Goal: Task Accomplishment & Management: Manage account settings

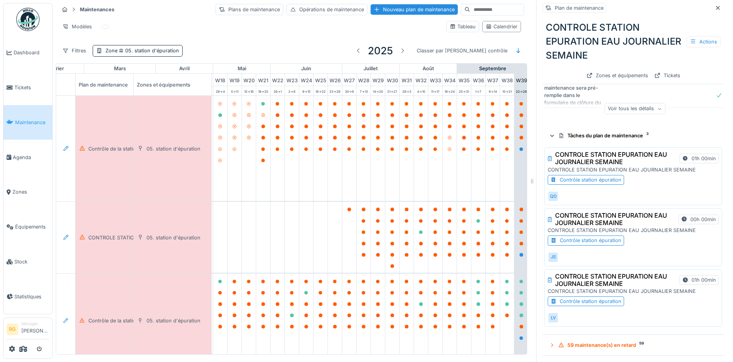
scroll to position [27, 0]
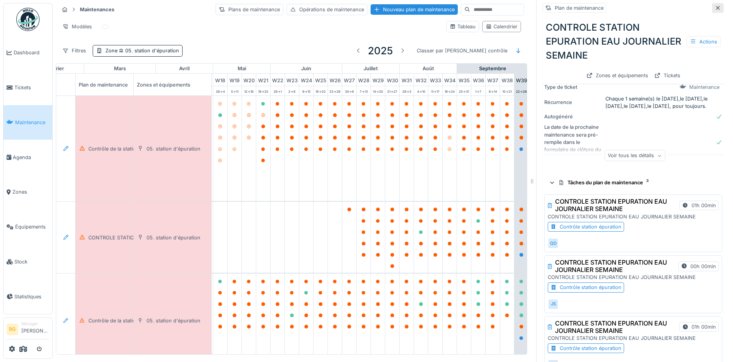
click at [716, 9] on icon at bounding box center [718, 8] width 4 height 4
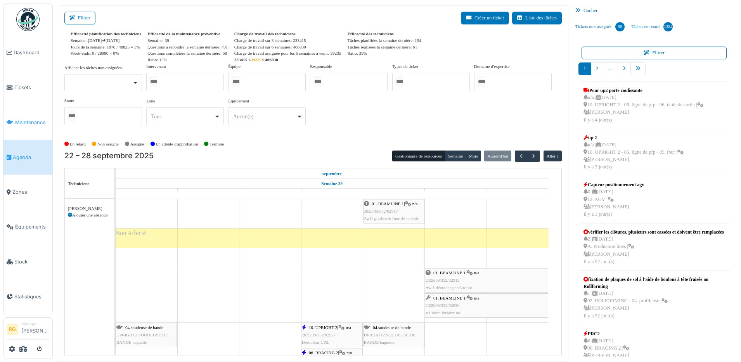
scroll to position [1406, 0]
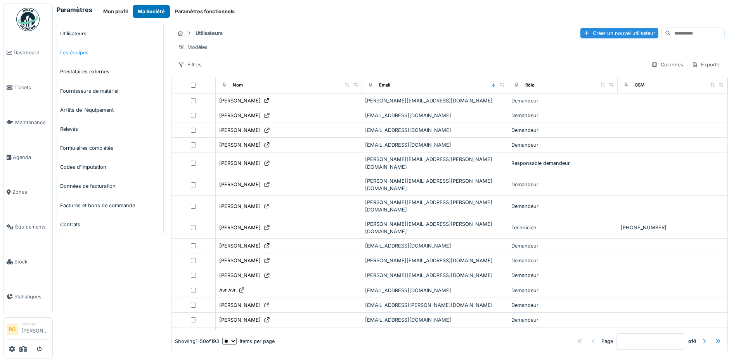
click at [79, 53] on link "Les équipes" at bounding box center [110, 52] width 106 height 19
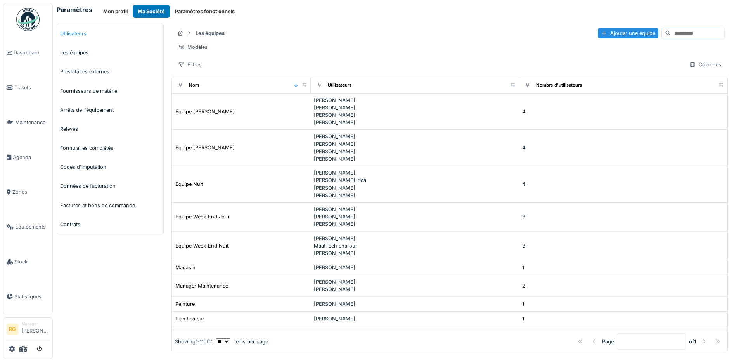
drag, startPoint x: 0, startPoint y: 0, endPoint x: 77, endPoint y: 34, distance: 84.4
click at [77, 34] on link "Utilisateurs" at bounding box center [110, 33] width 106 height 19
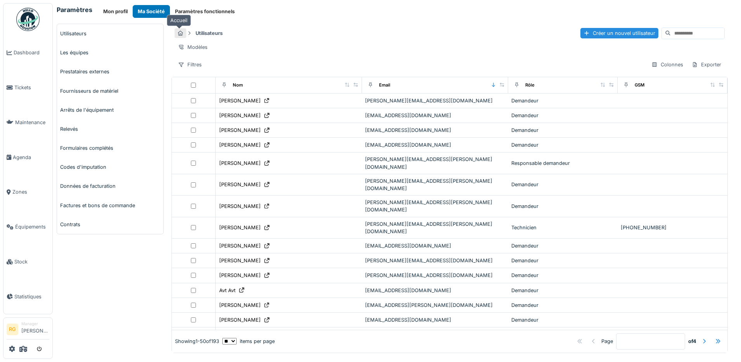
click at [178, 34] on icon at bounding box center [180, 33] width 5 height 5
click at [195, 70] on div "Filtres" at bounding box center [190, 64] width 31 height 11
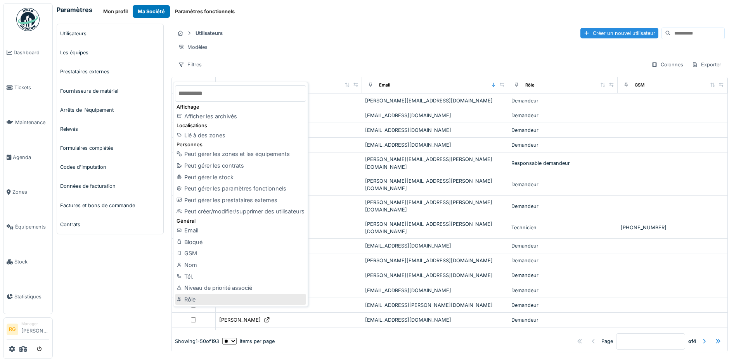
click at [190, 300] on div "Rôle" at bounding box center [240, 300] width 131 height 12
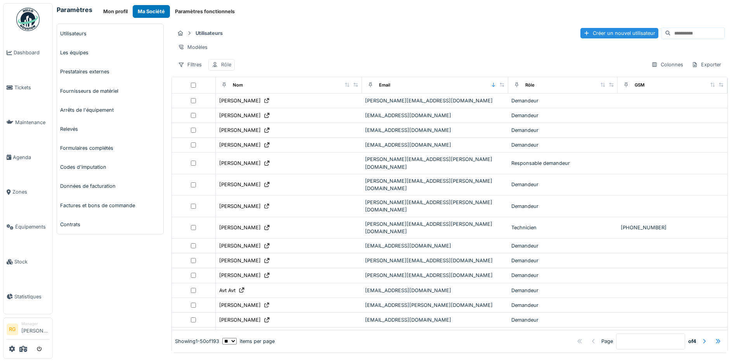
click at [221, 68] on div "Rôle" at bounding box center [226, 64] width 10 height 7
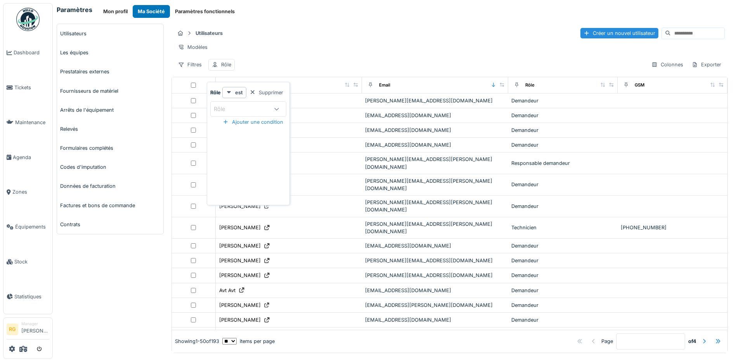
click at [241, 109] on div "Rôle" at bounding box center [242, 109] width 56 height 9
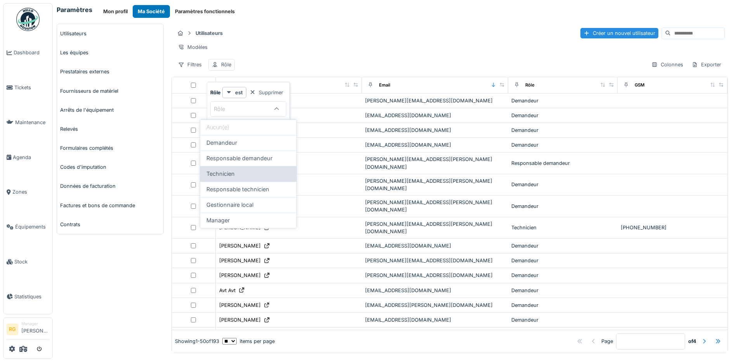
click at [228, 174] on span "Technicien" at bounding box center [220, 173] width 28 height 9
type input "**********"
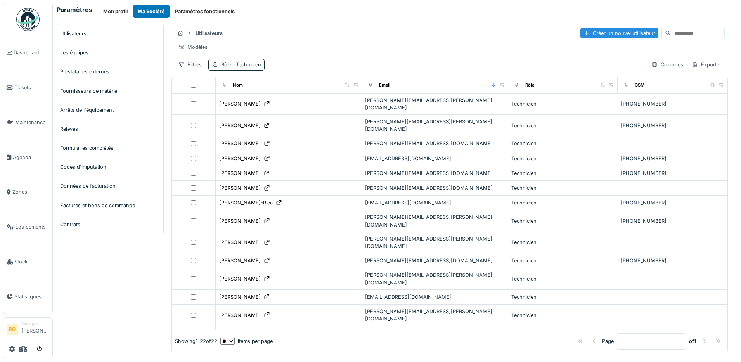
click at [362, 39] on div "Utilisateurs Créer un nouvel utilisateur" at bounding box center [450, 33] width 550 height 13
click at [243, 67] on span ": Technicien" at bounding box center [246, 65] width 30 height 6
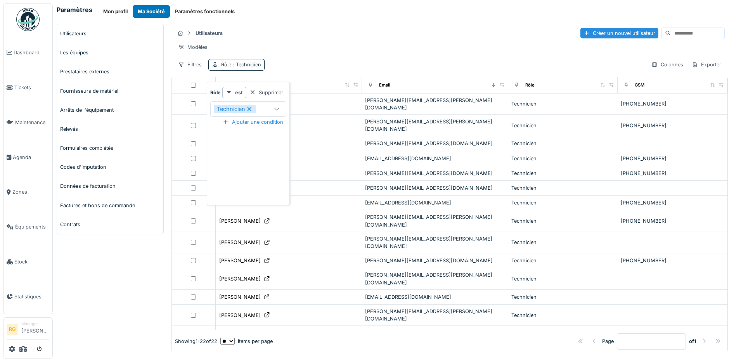
click at [251, 110] on icon at bounding box center [249, 109] width 4 height 4
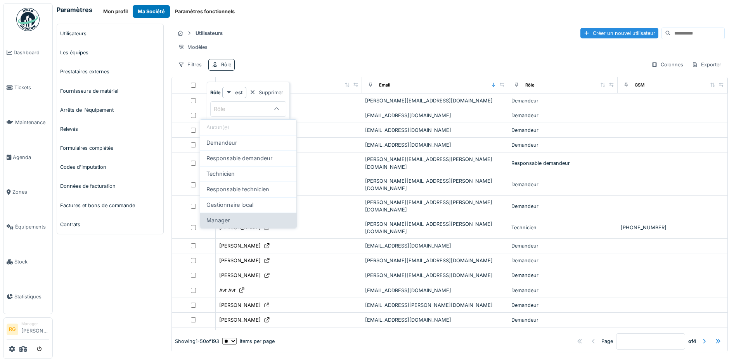
click at [226, 220] on span "Manager" at bounding box center [217, 220] width 23 height 9
type input "*******"
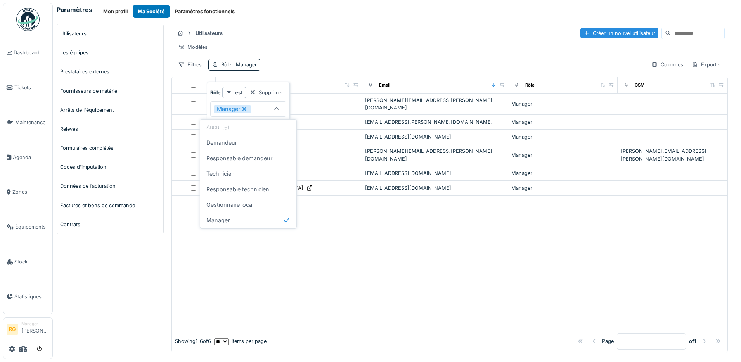
click at [245, 109] on icon at bounding box center [244, 109] width 4 height 4
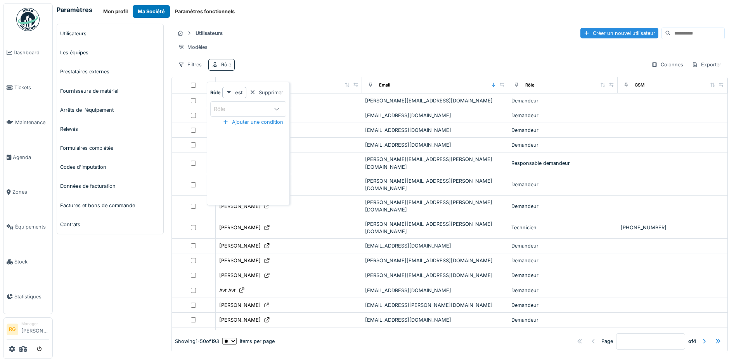
click at [240, 107] on div "Rôle" at bounding box center [242, 109] width 56 height 9
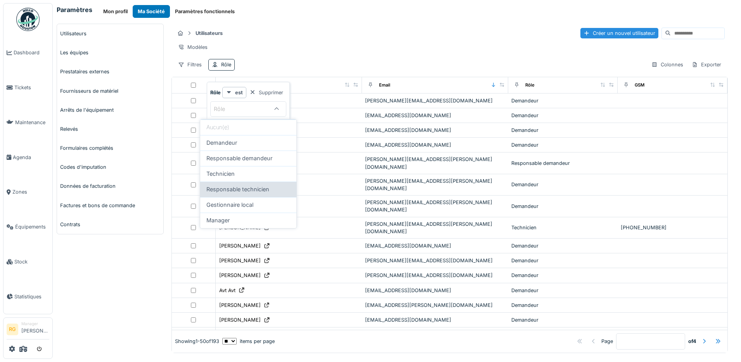
click at [239, 191] on span "Responsable technicien" at bounding box center [237, 189] width 63 height 9
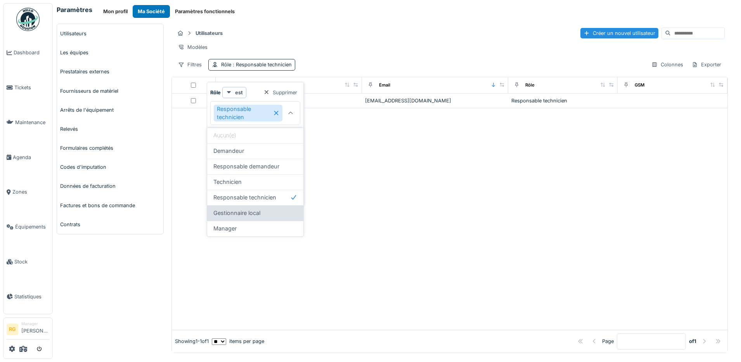
click at [232, 213] on span "Gestionnaire local" at bounding box center [236, 213] width 47 height 9
type input "**********"
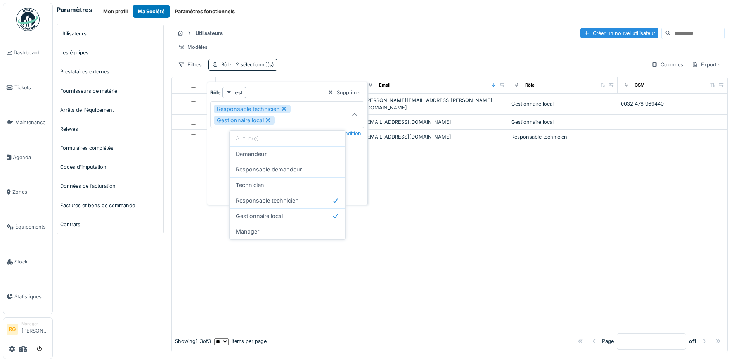
click at [477, 217] on div at bounding box center [449, 236] width 555 height 185
